Goal: Task Accomplishment & Management: Manage account settings

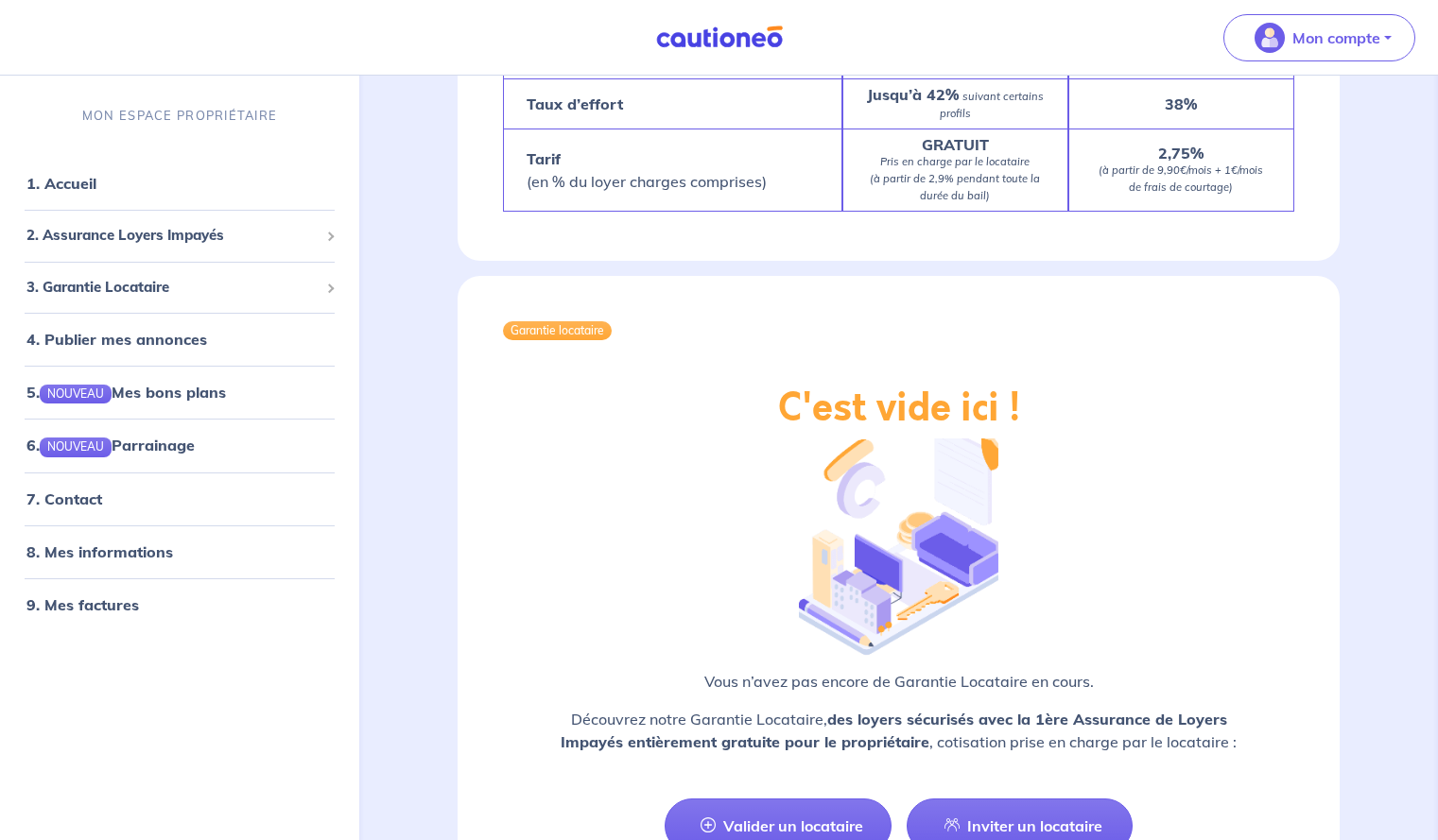
scroll to position [2054, 0]
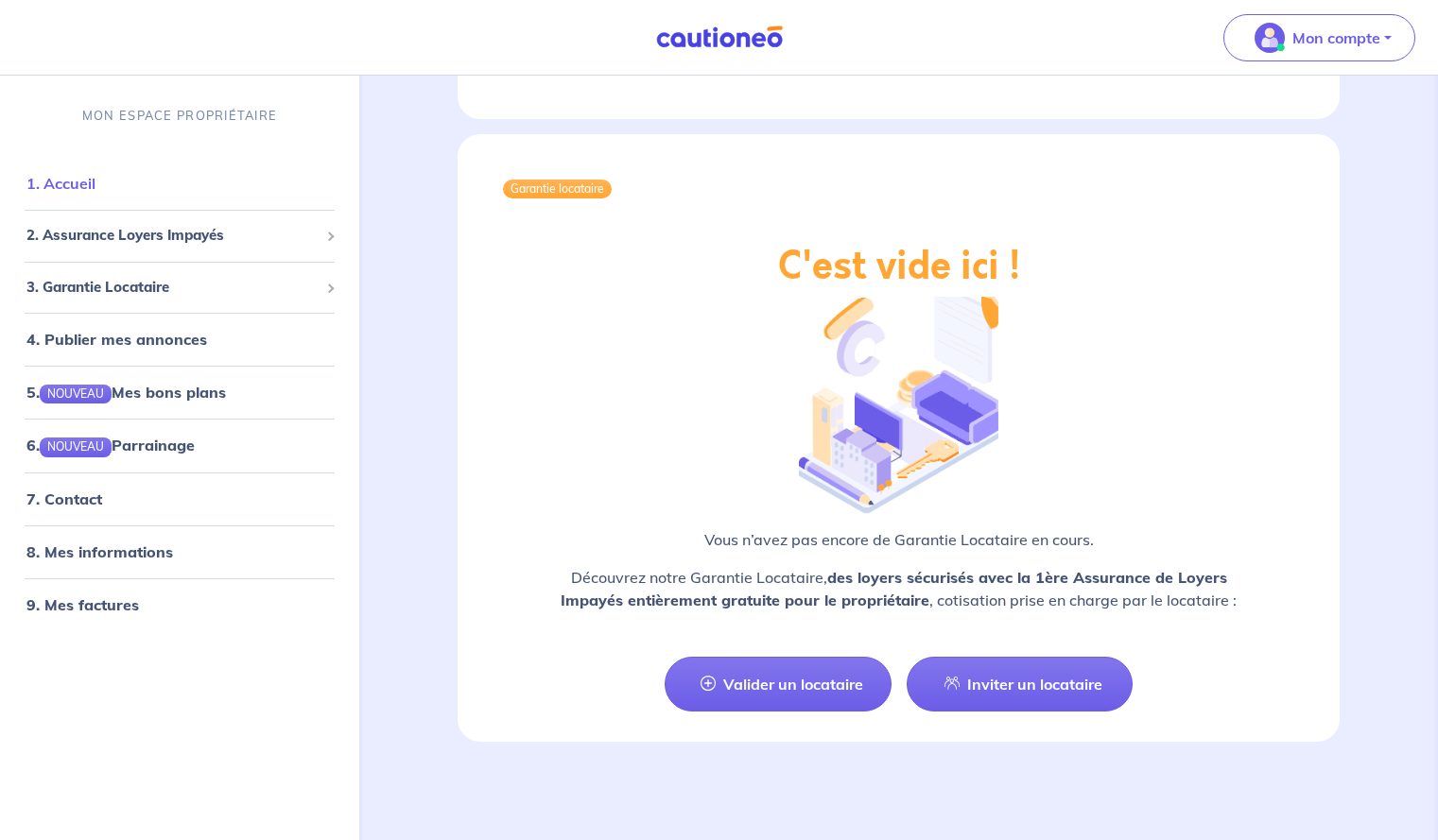
click at [88, 180] on link "1. Accueil" at bounding box center [61, 182] width 69 height 19
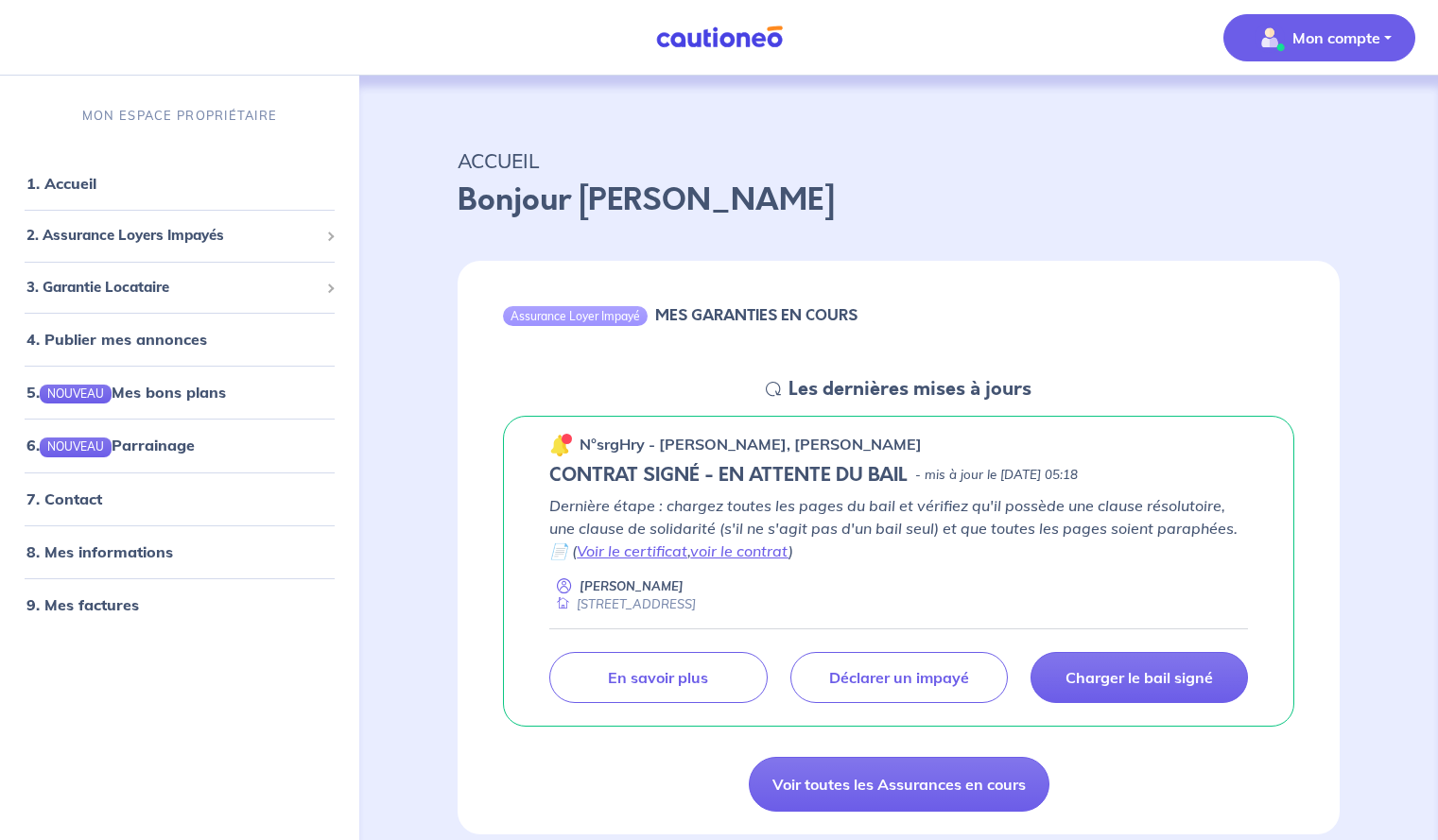
click at [1360, 39] on p "Mon compte" at bounding box center [1336, 38] width 88 height 23
click at [1290, 129] on link "Mes informations" at bounding box center [1300, 117] width 153 height 31
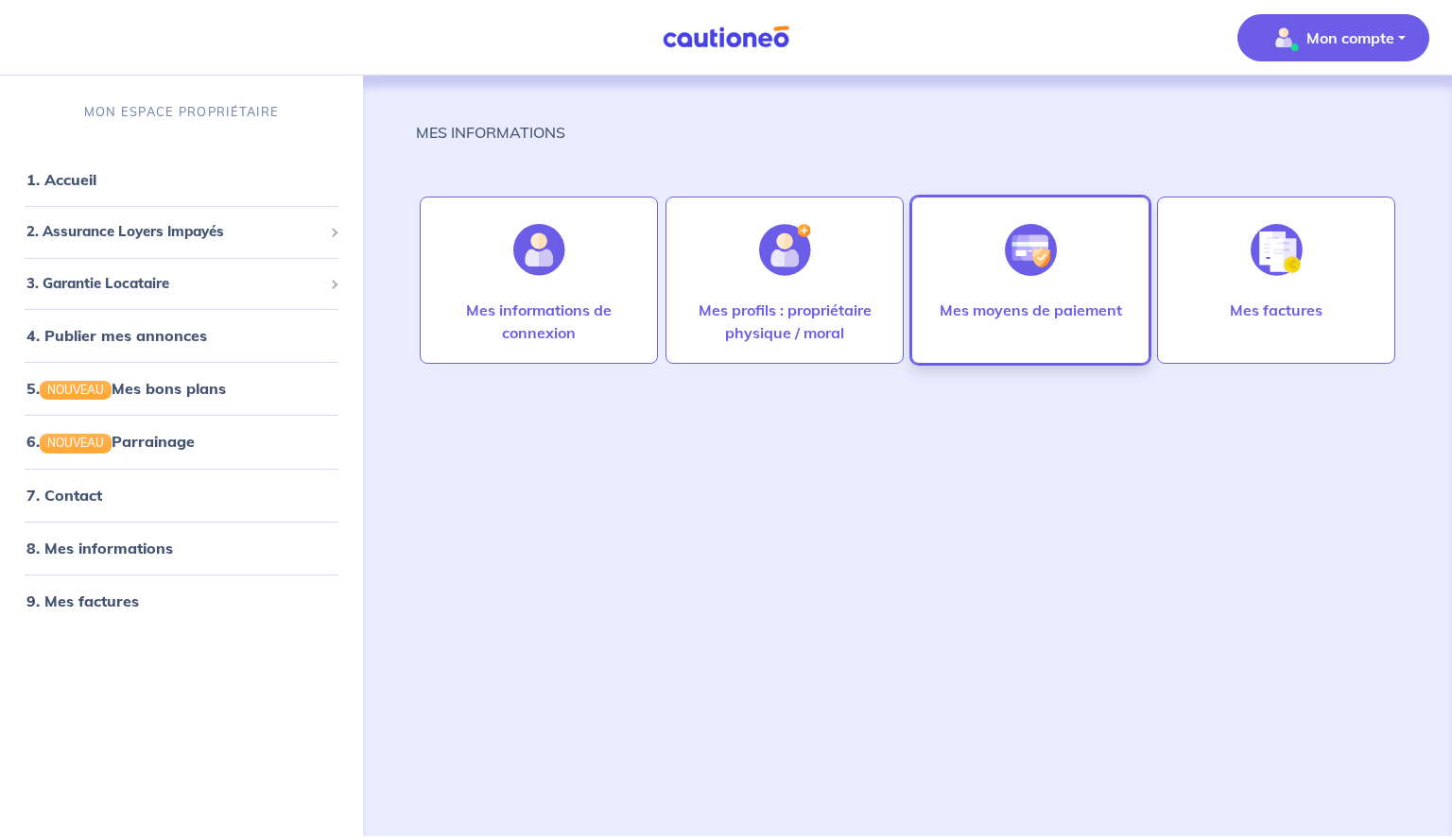
click at [1085, 335] on div "Mes moyens de paiement" at bounding box center [1031, 328] width 213 height 60
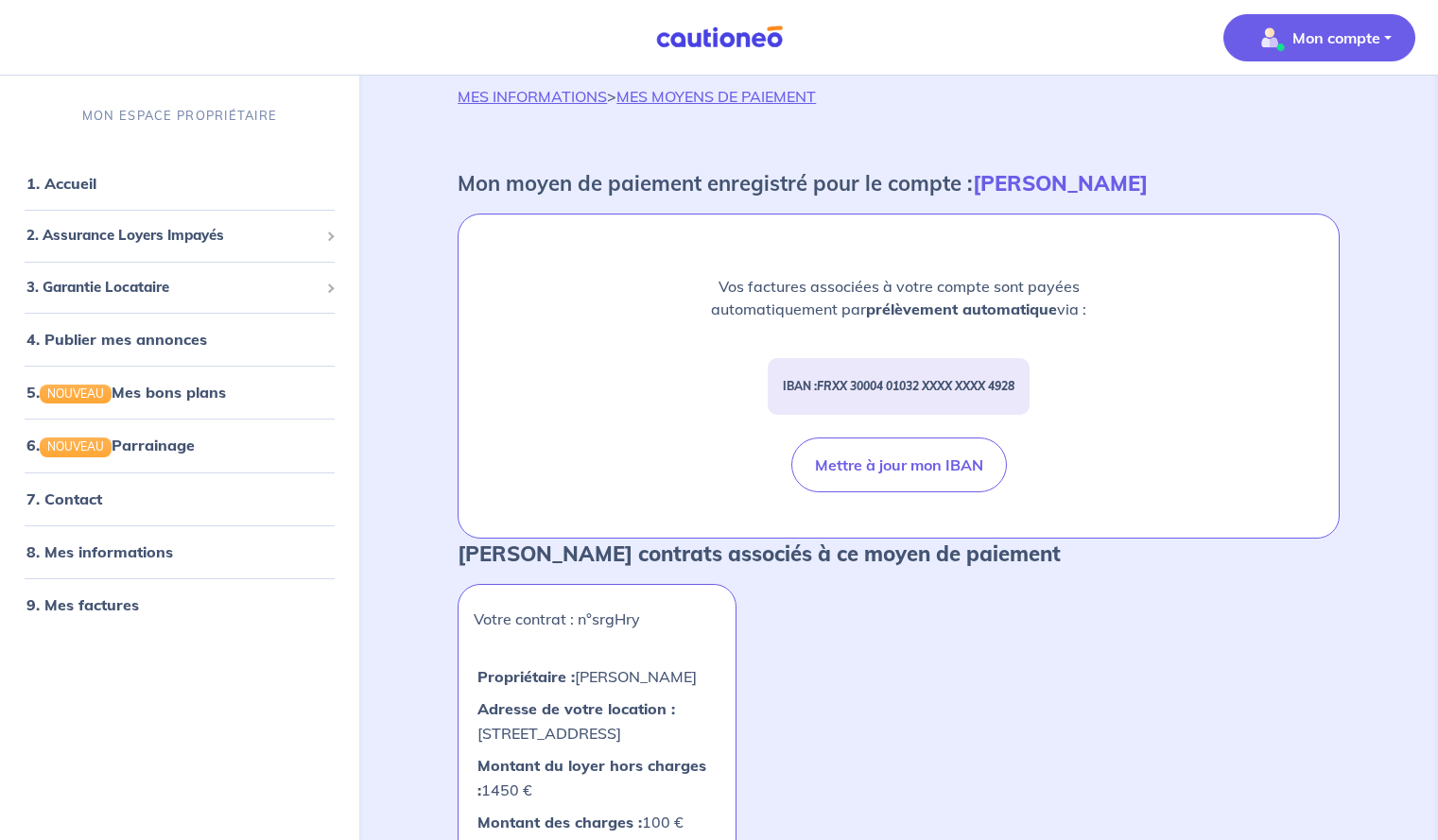
scroll to position [37, 0]
click at [1273, 52] on img "button" at bounding box center [1270, 38] width 31 height 31
click at [1287, 130] on link "Mes informations" at bounding box center [1300, 117] width 153 height 31
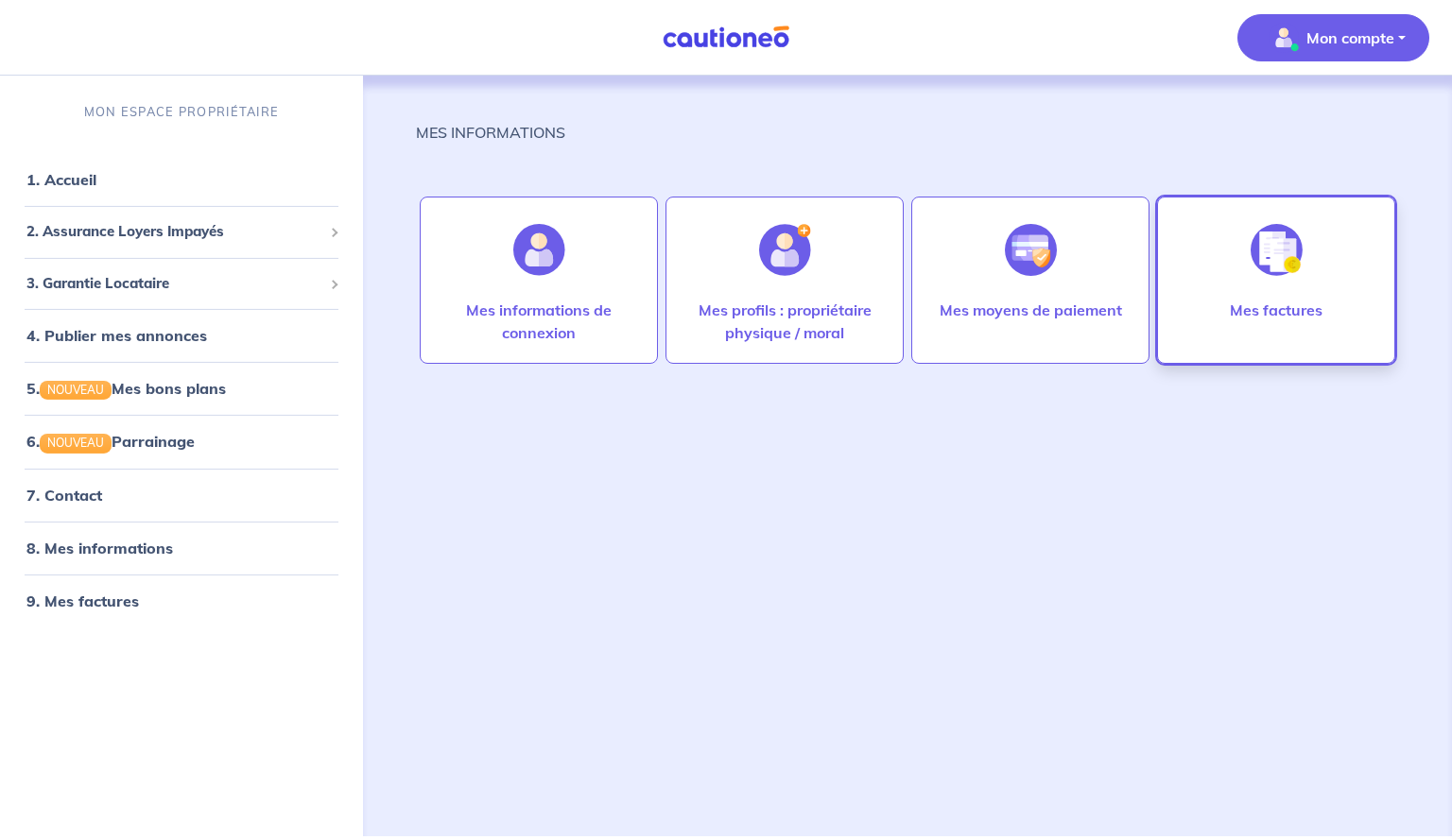
click at [1242, 234] on div at bounding box center [1276, 250] width 82 height 97
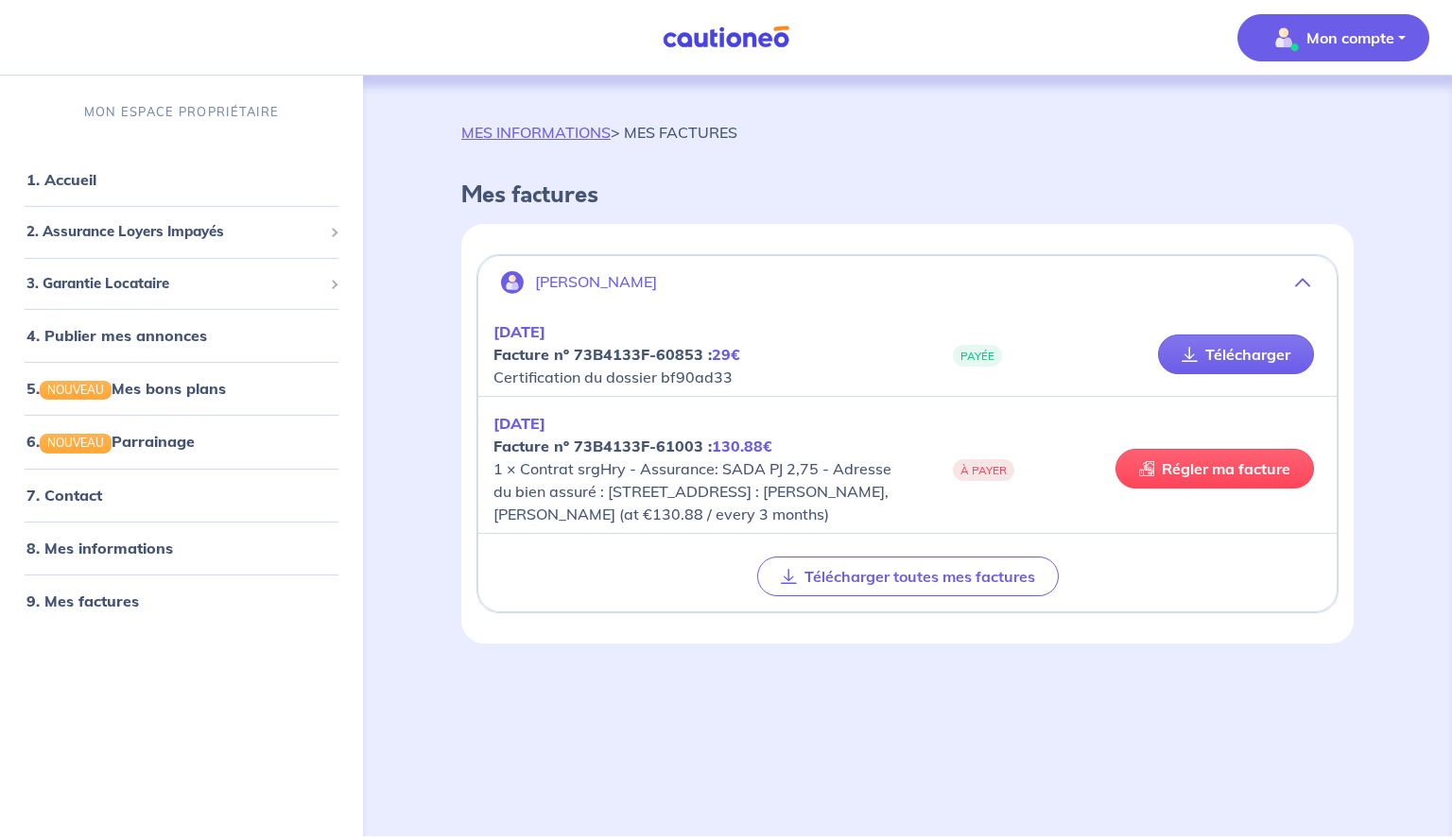
click at [1370, 40] on p "Mon compte" at bounding box center [1350, 38] width 88 height 23
click at [1278, 170] on link "Me déconnecter" at bounding box center [1314, 162] width 153 height 31
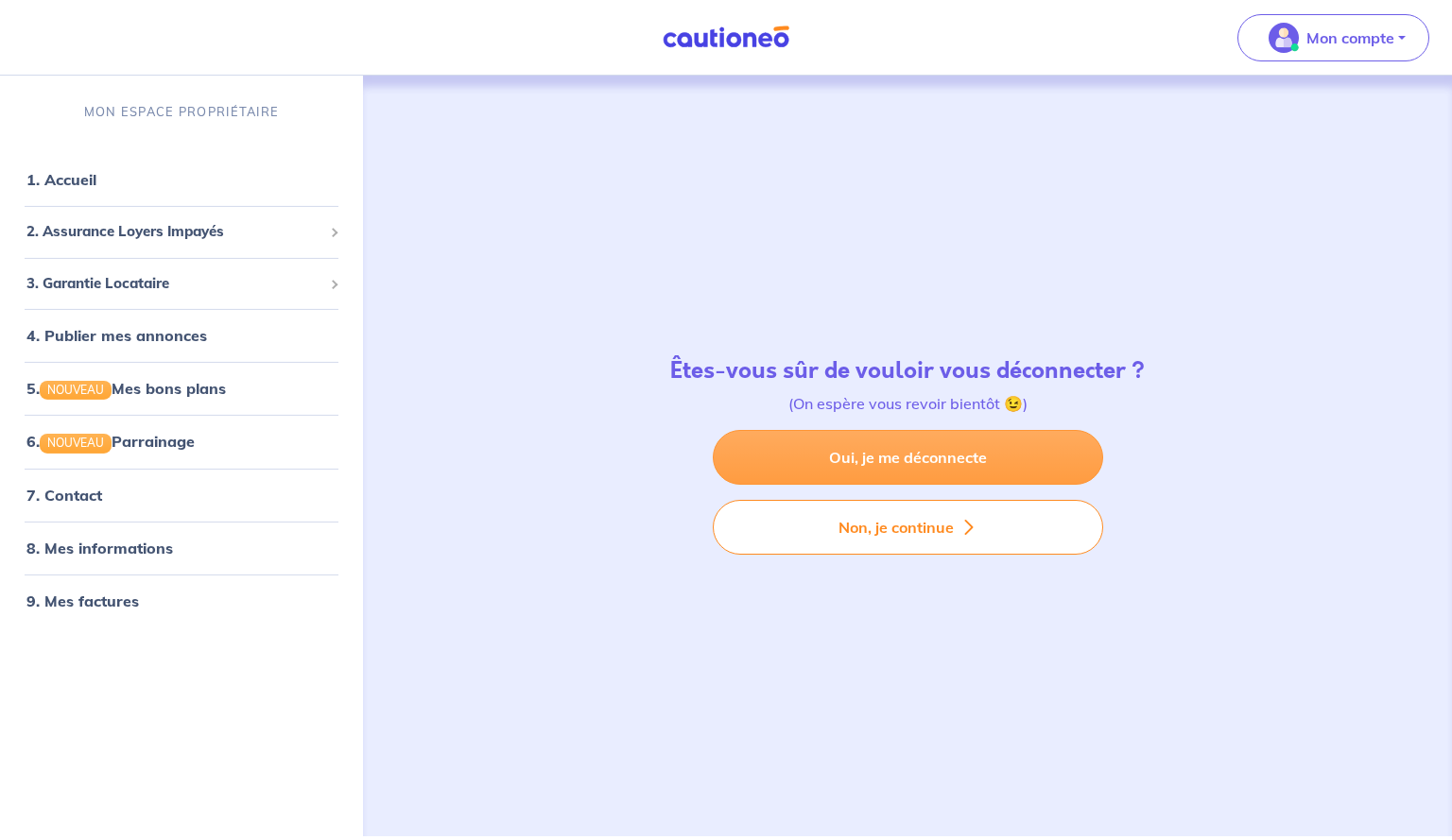
click at [928, 453] on link "Oui, je me déconnecte" at bounding box center [908, 457] width 391 height 54
